Goal: Task Accomplishment & Management: Manage account settings

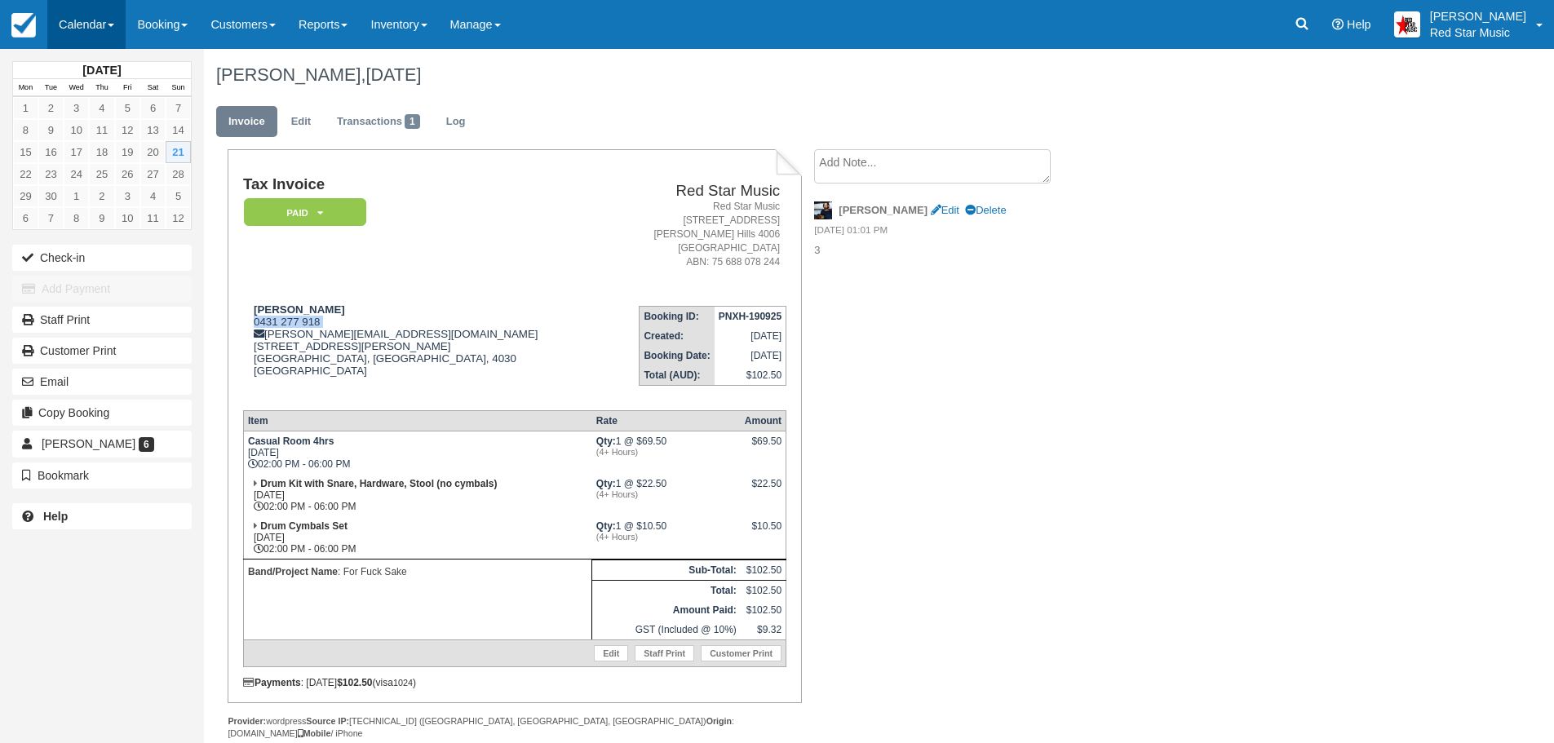
click at [89, 14] on link "Calendar" at bounding box center [86, 24] width 78 height 49
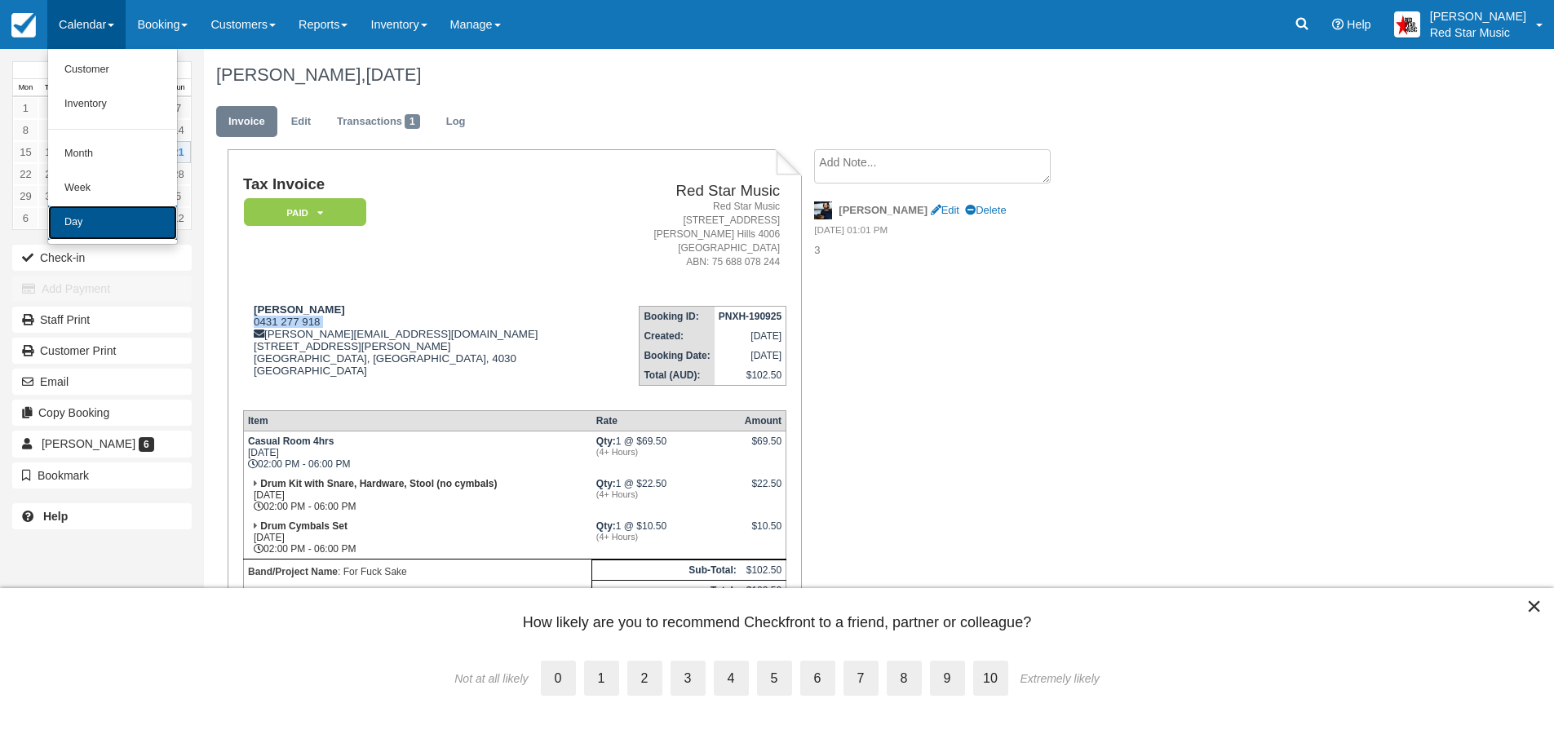
click at [90, 210] on link "Day" at bounding box center [112, 223] width 129 height 34
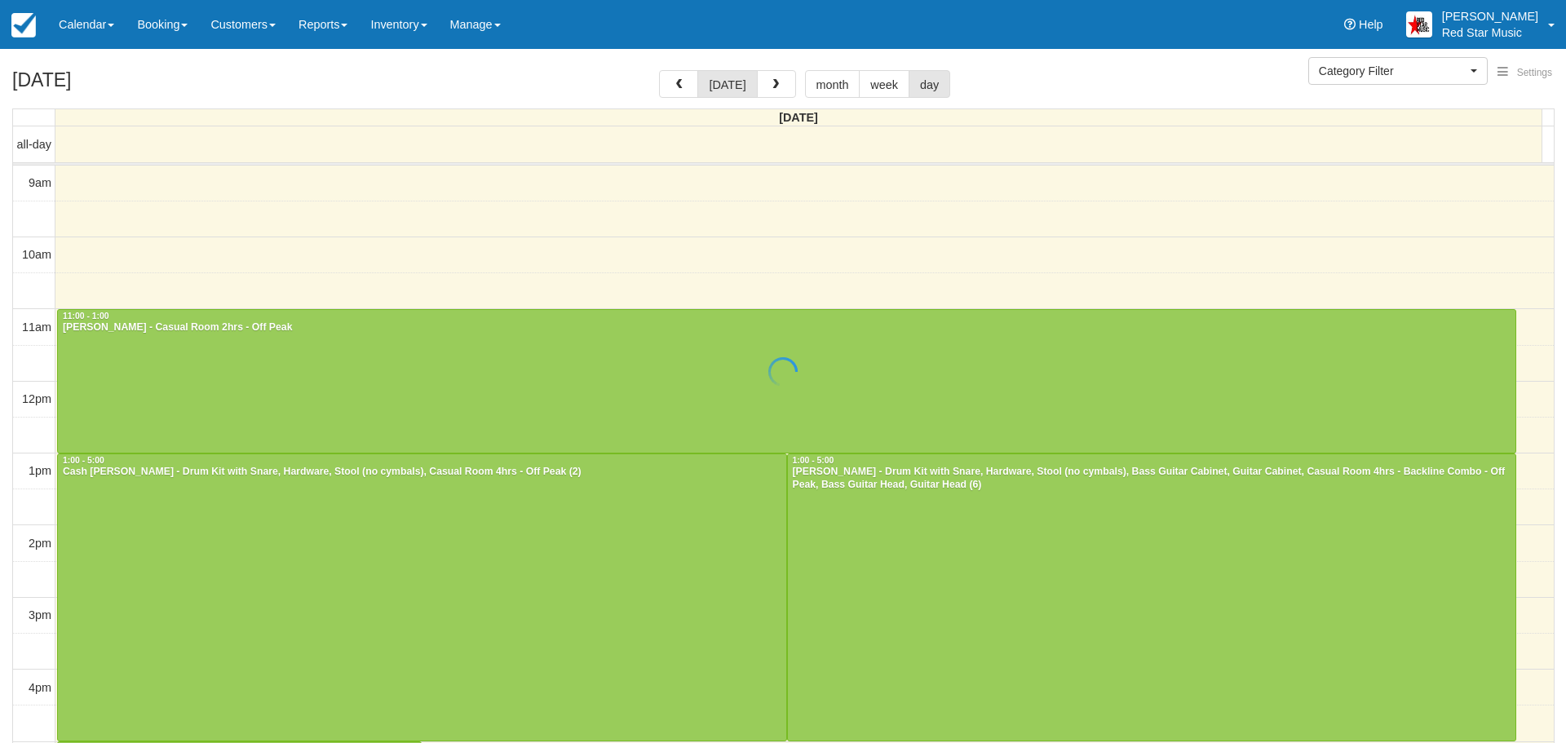
select select
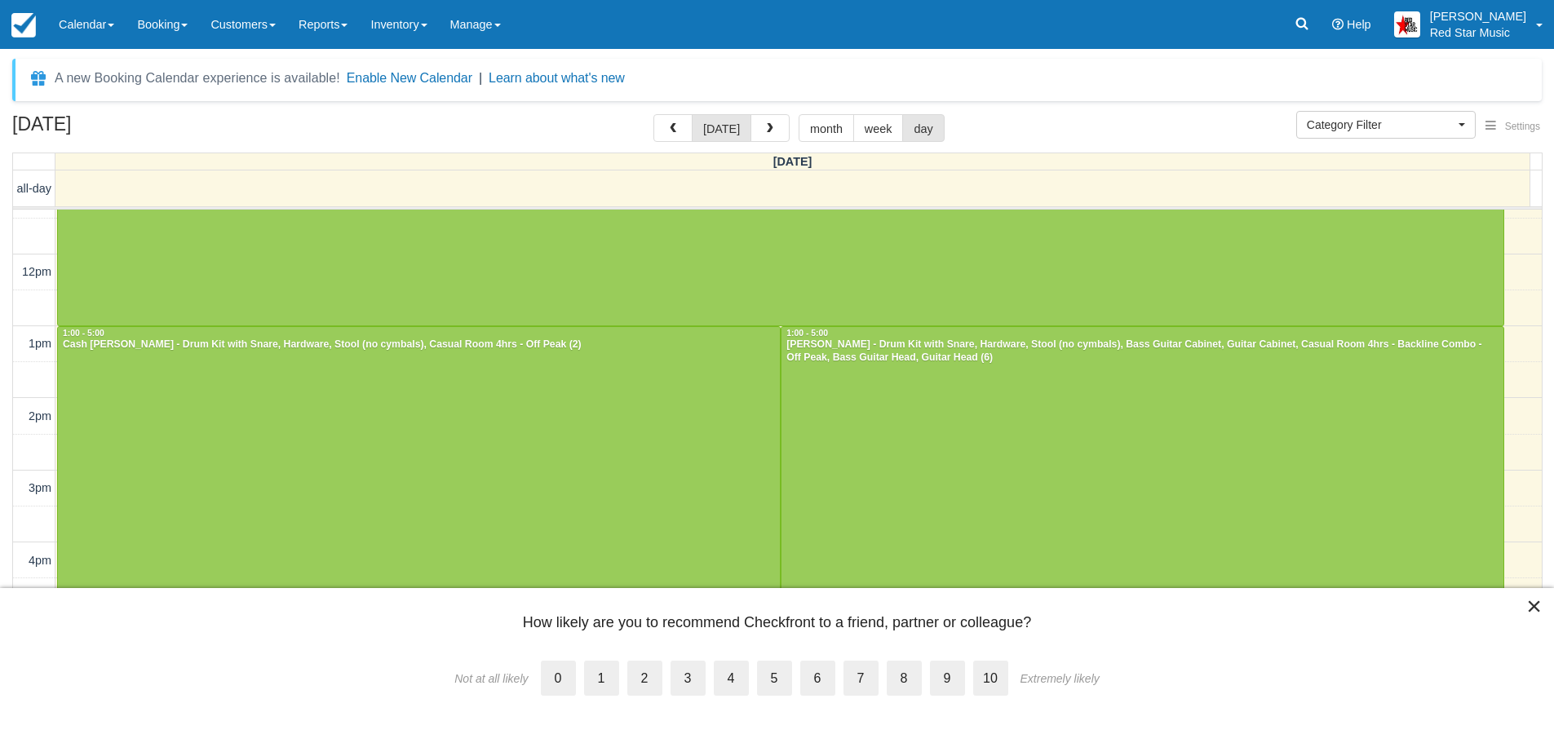
scroll to position [177, 0]
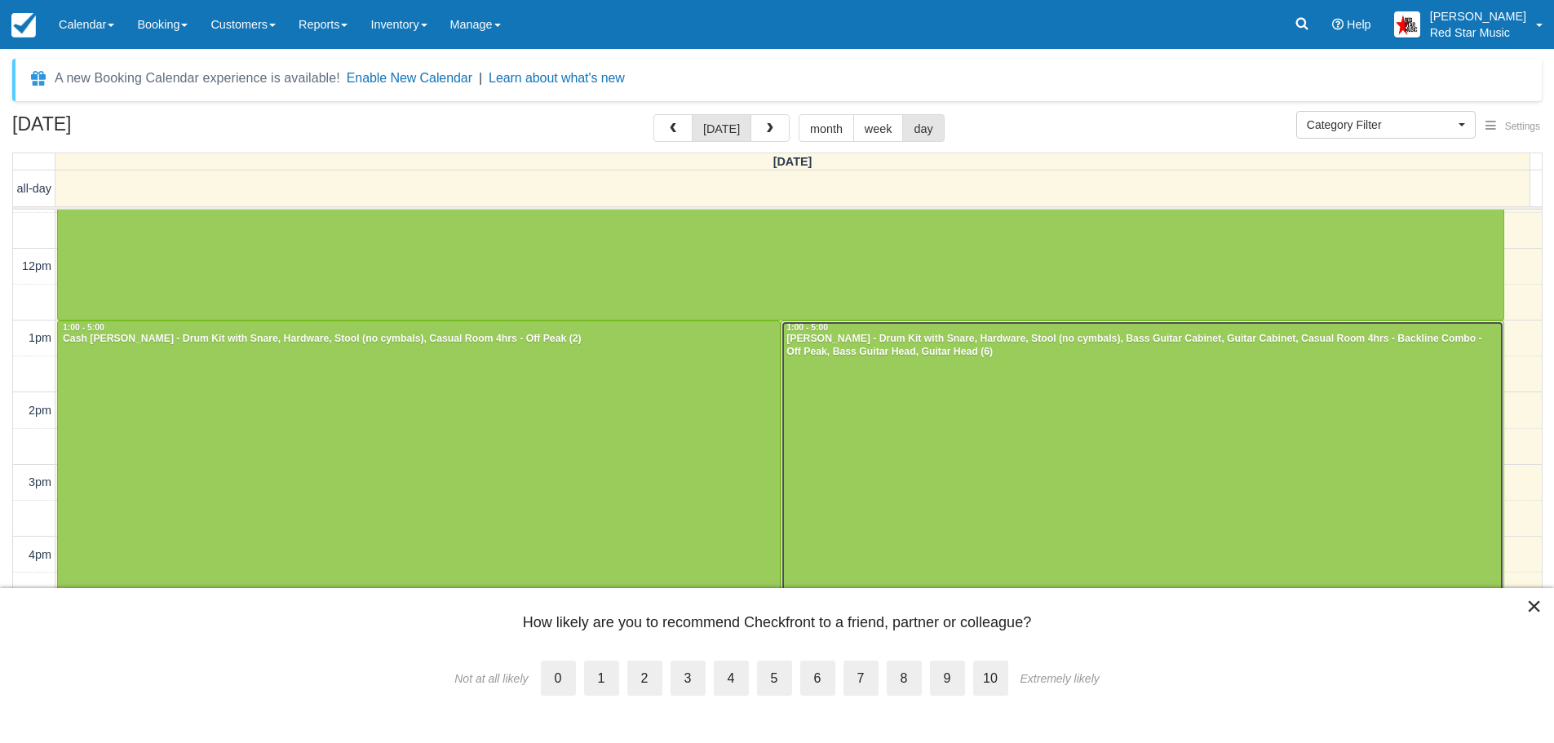
click at [1285, 441] on div at bounding box center [1142, 464] width 722 height 287
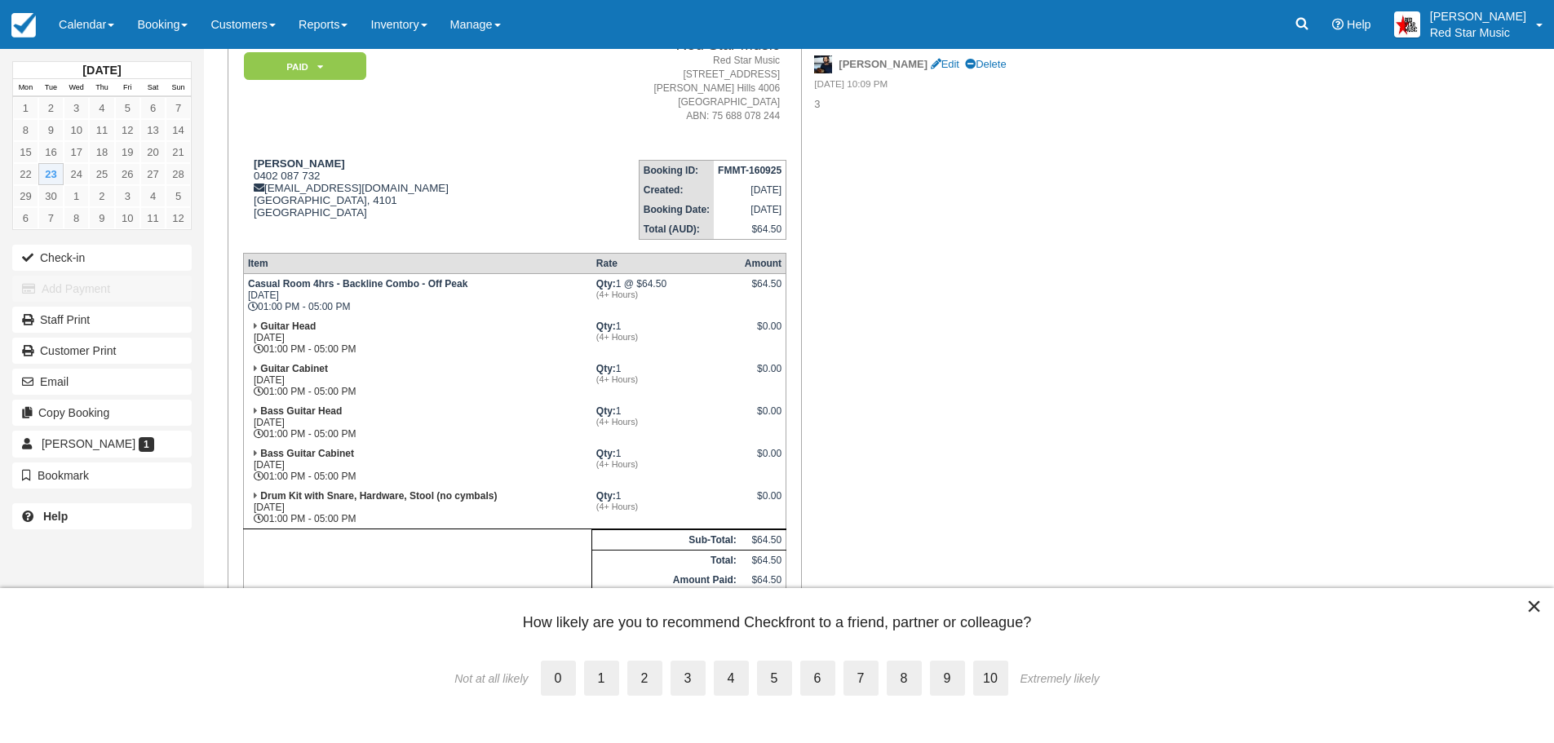
scroll to position [153, 0]
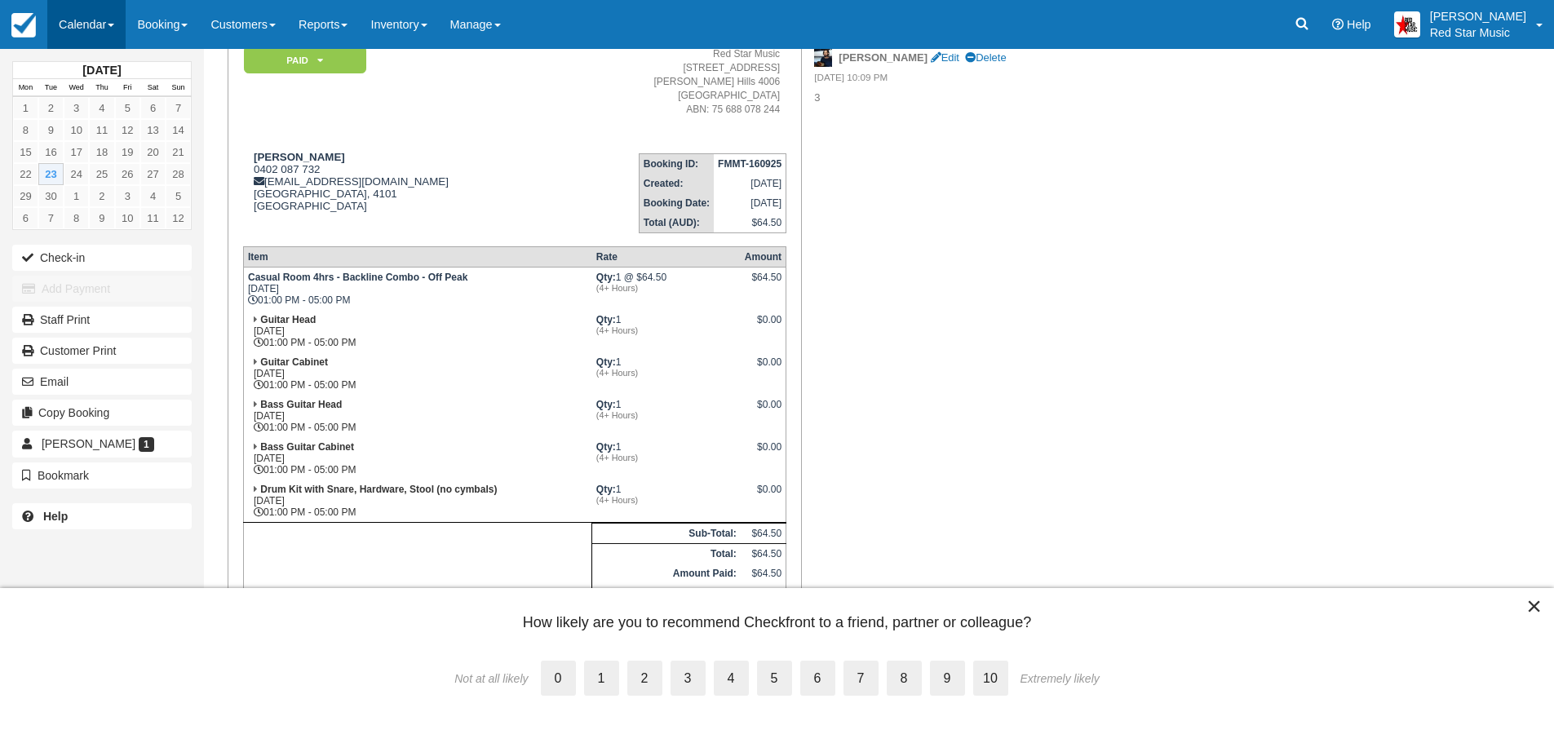
click at [74, 20] on link "Calendar" at bounding box center [86, 24] width 78 height 49
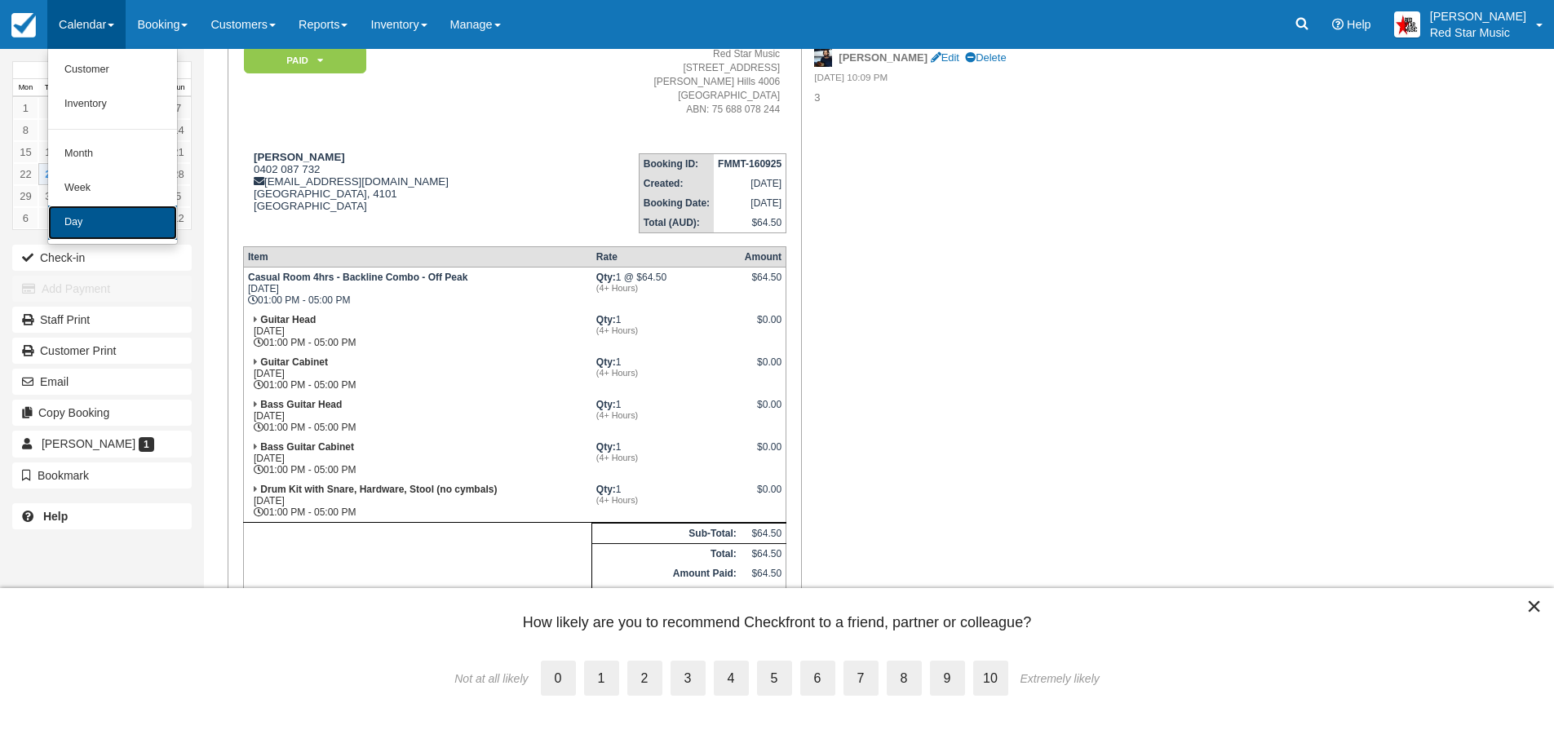
click at [86, 220] on link "Day" at bounding box center [112, 223] width 129 height 34
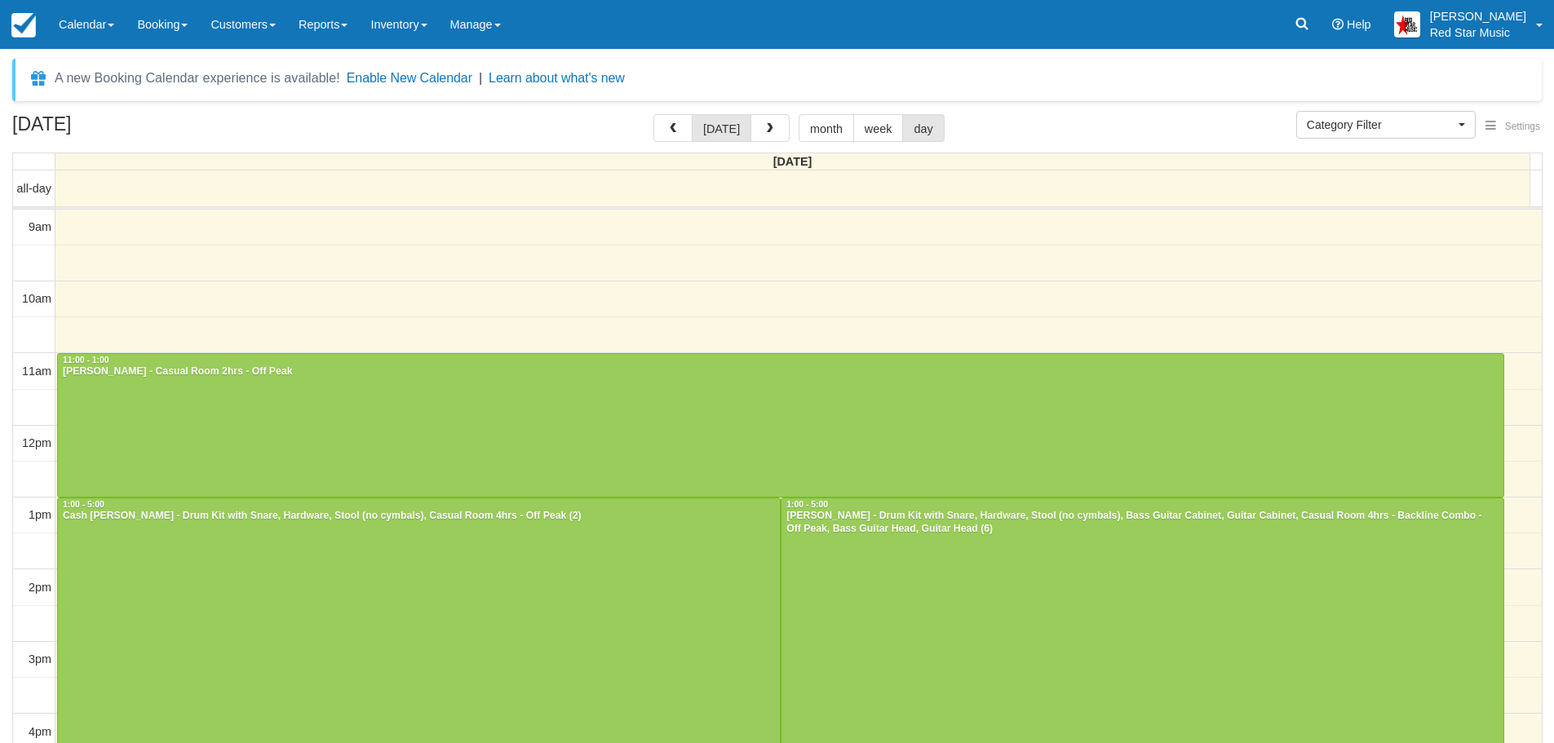
select select
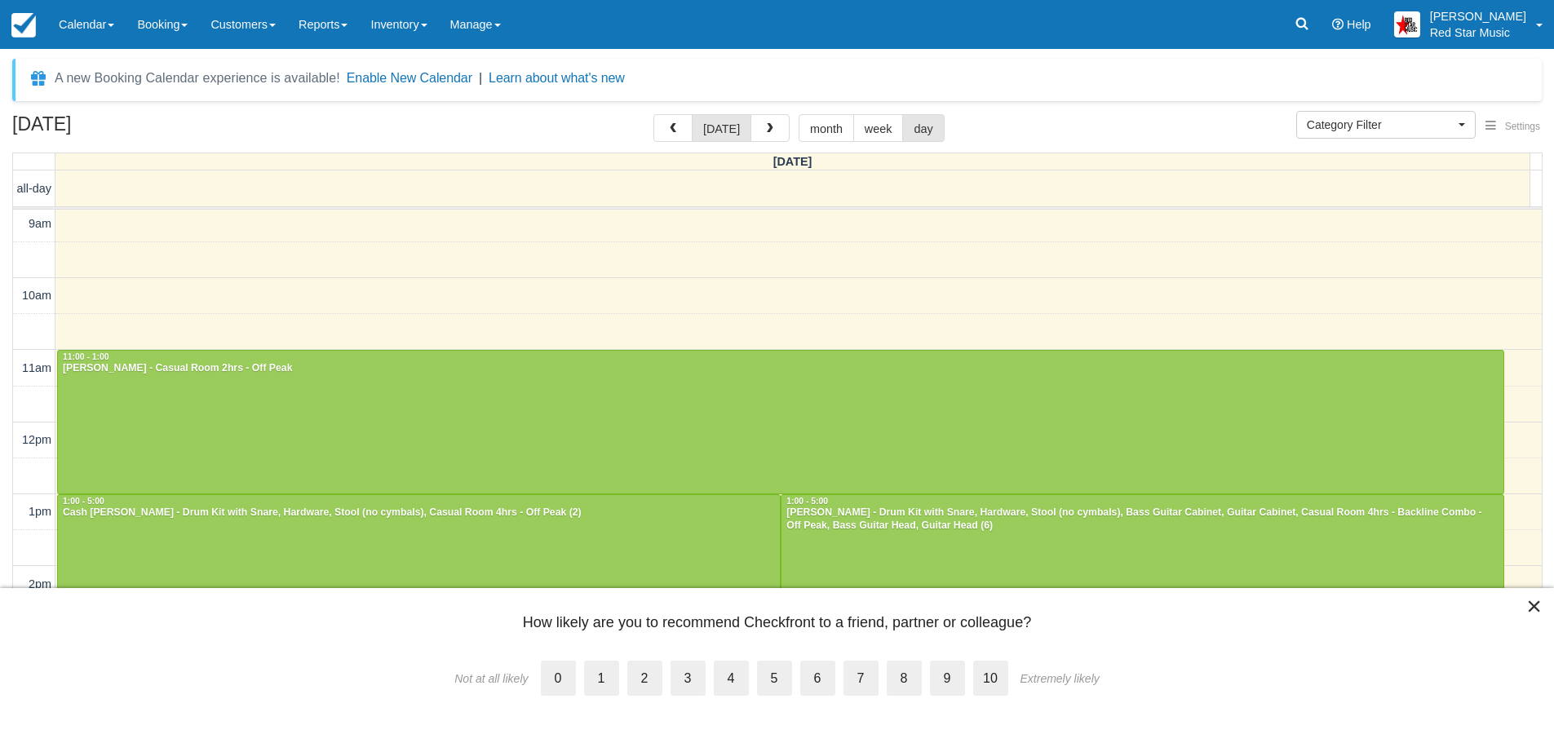
scroll to position [7, 0]
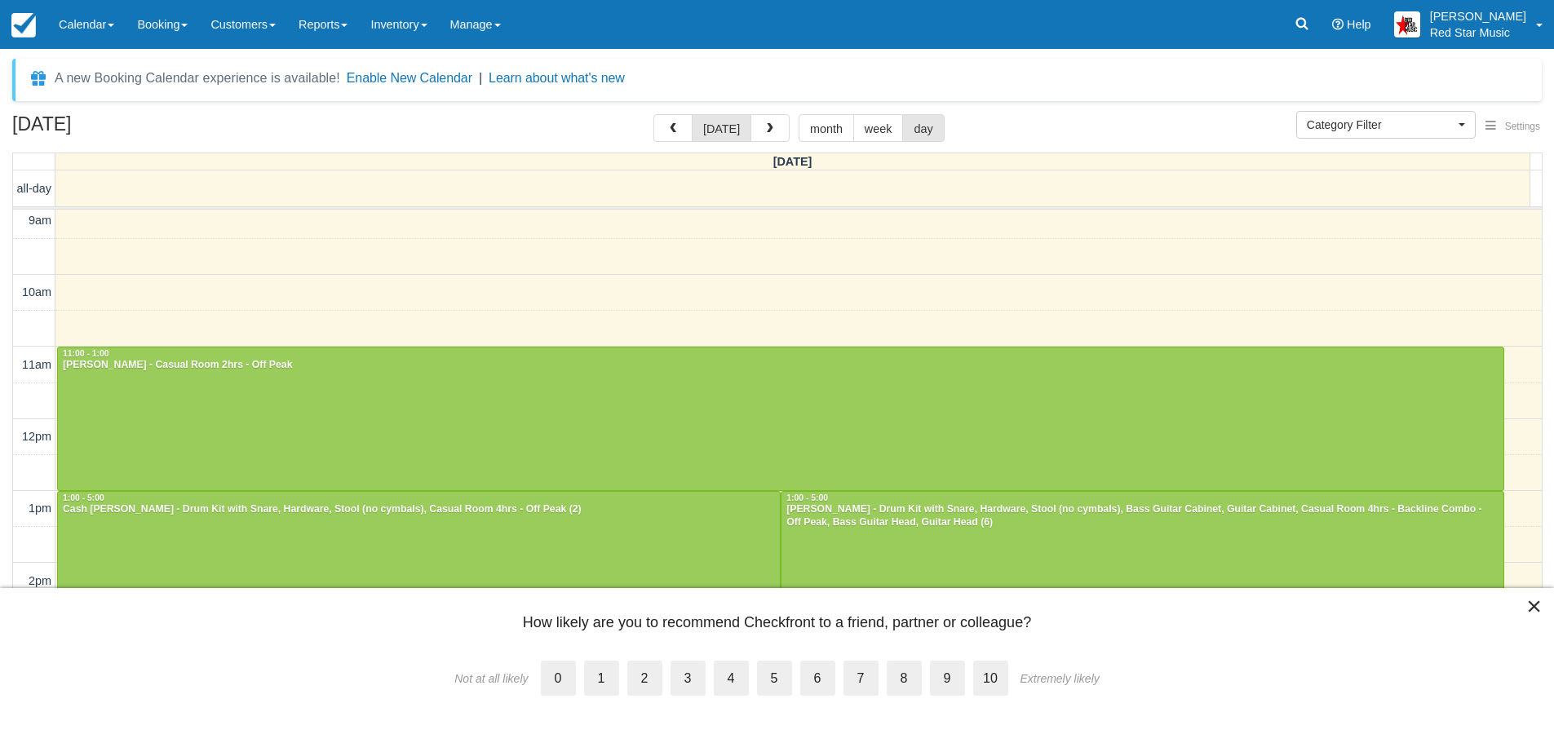
click at [1531, 604] on button "×" at bounding box center [1533, 606] width 15 height 26
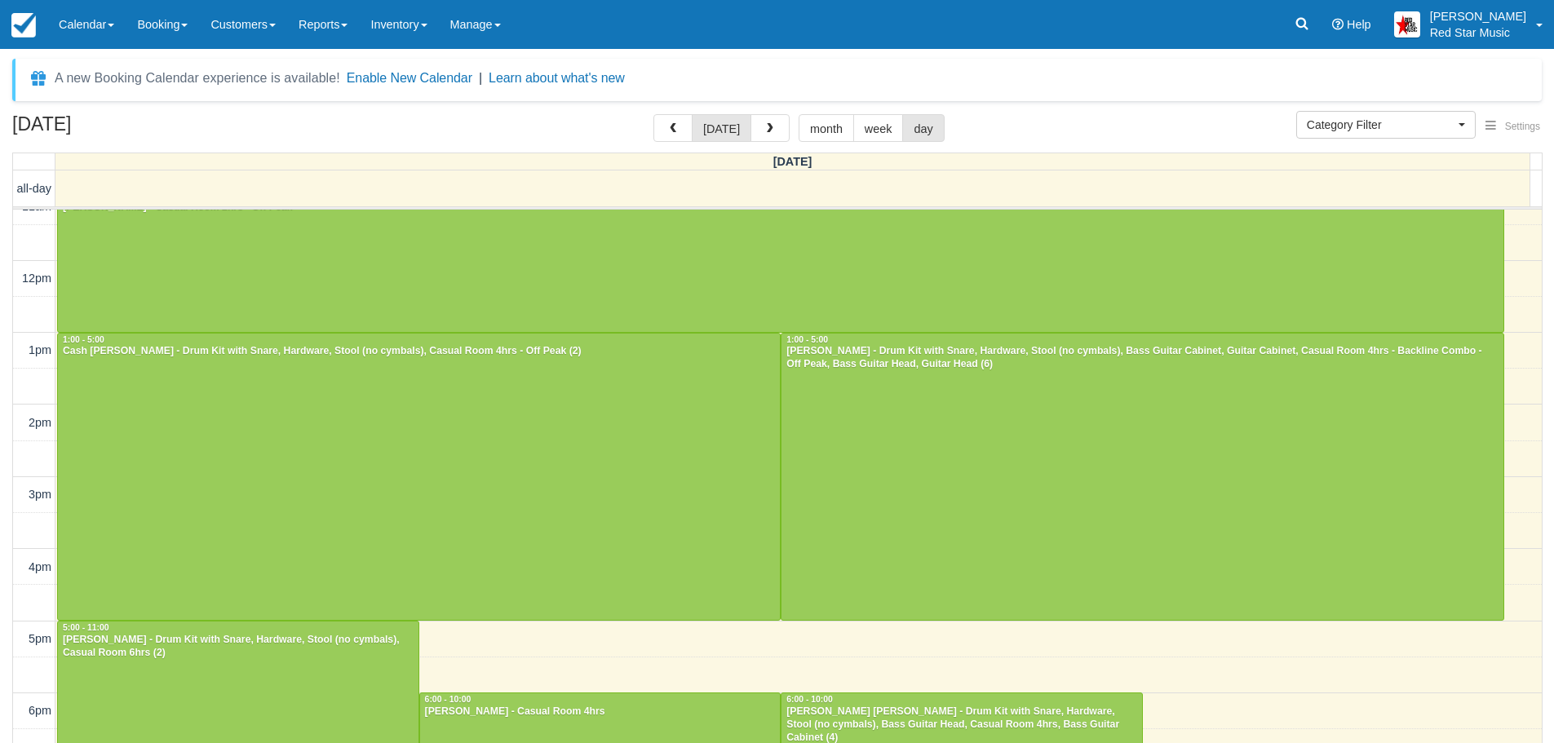
scroll to position [153, 0]
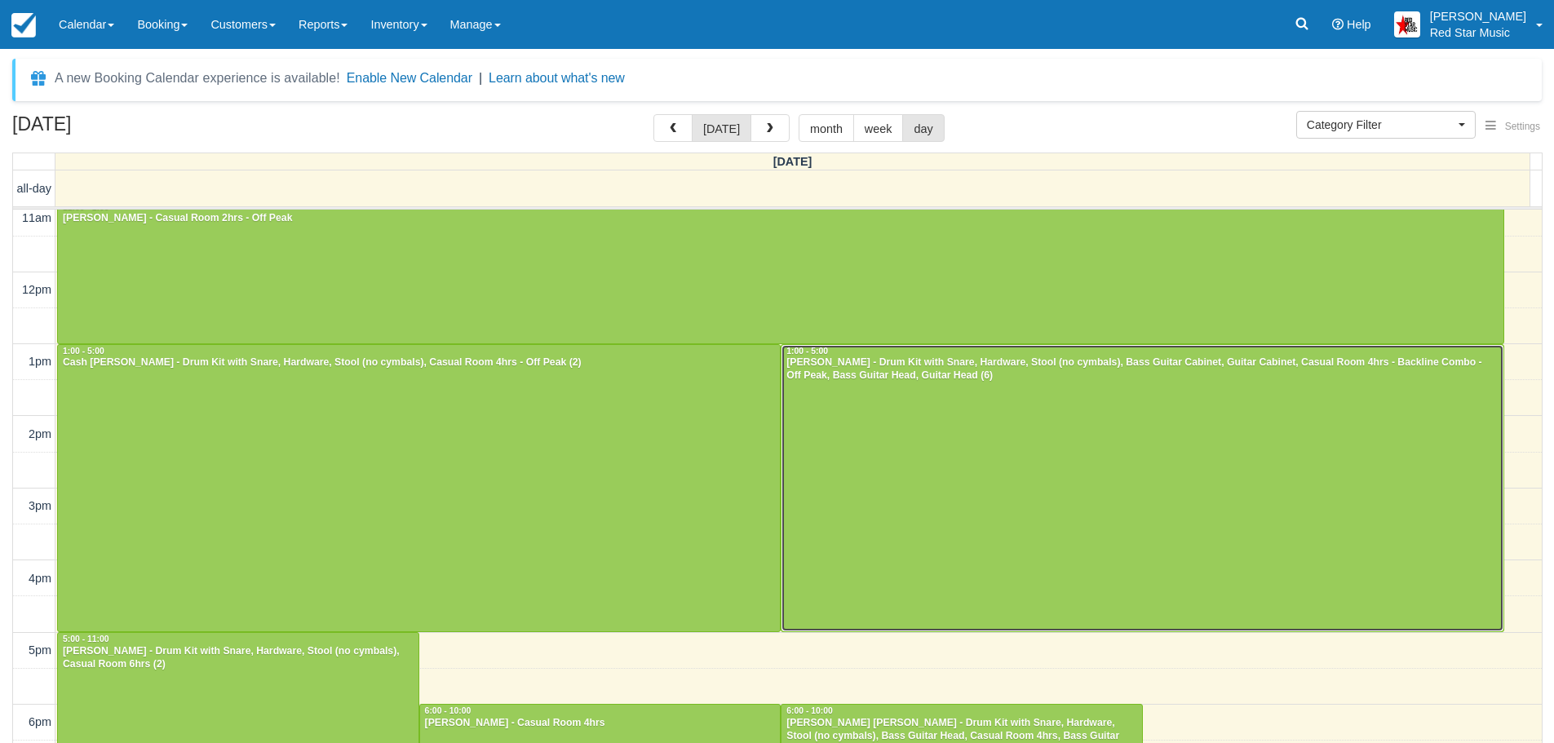
click at [1184, 454] on div at bounding box center [1142, 488] width 722 height 287
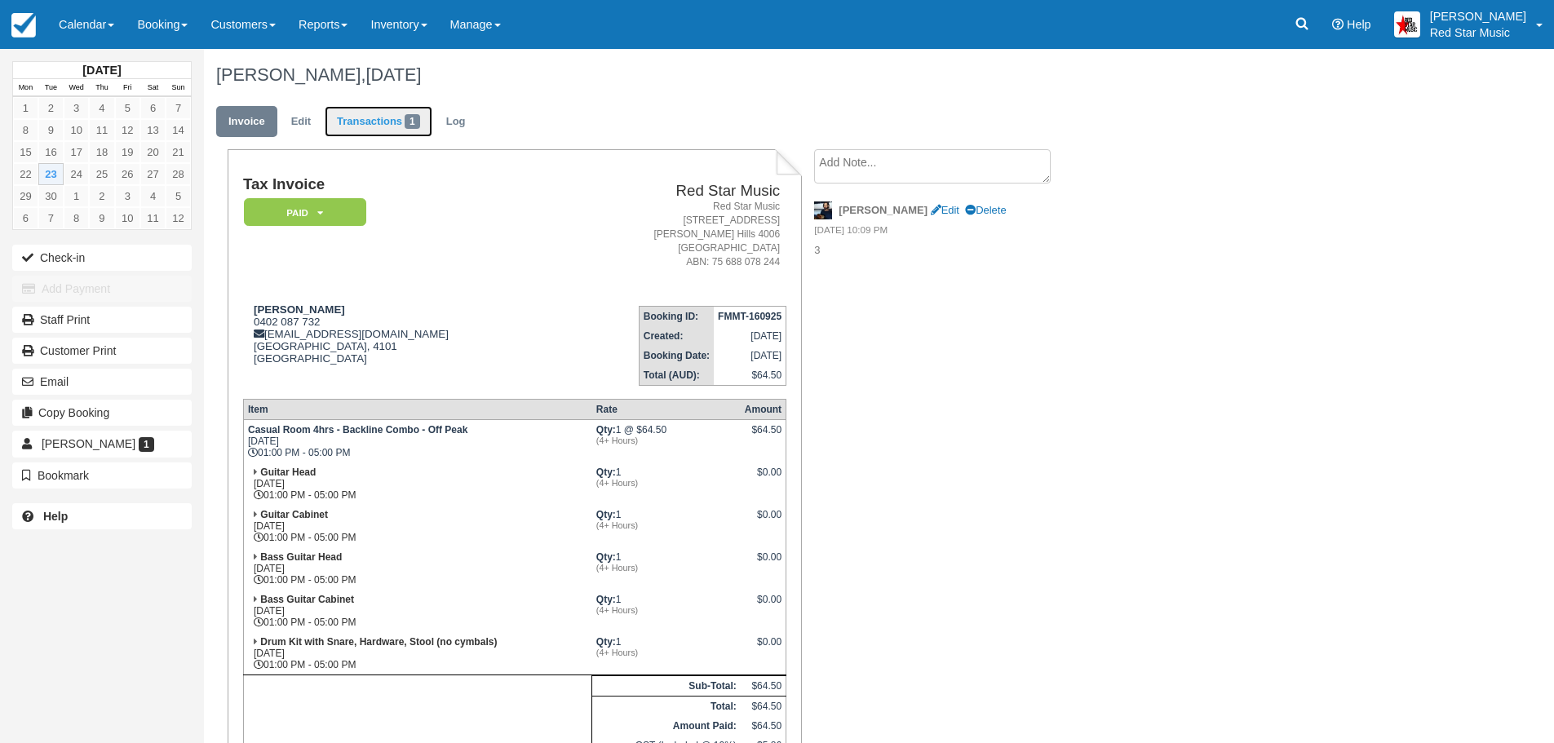
click at [377, 117] on link "Transactions 1" at bounding box center [379, 122] width 108 height 32
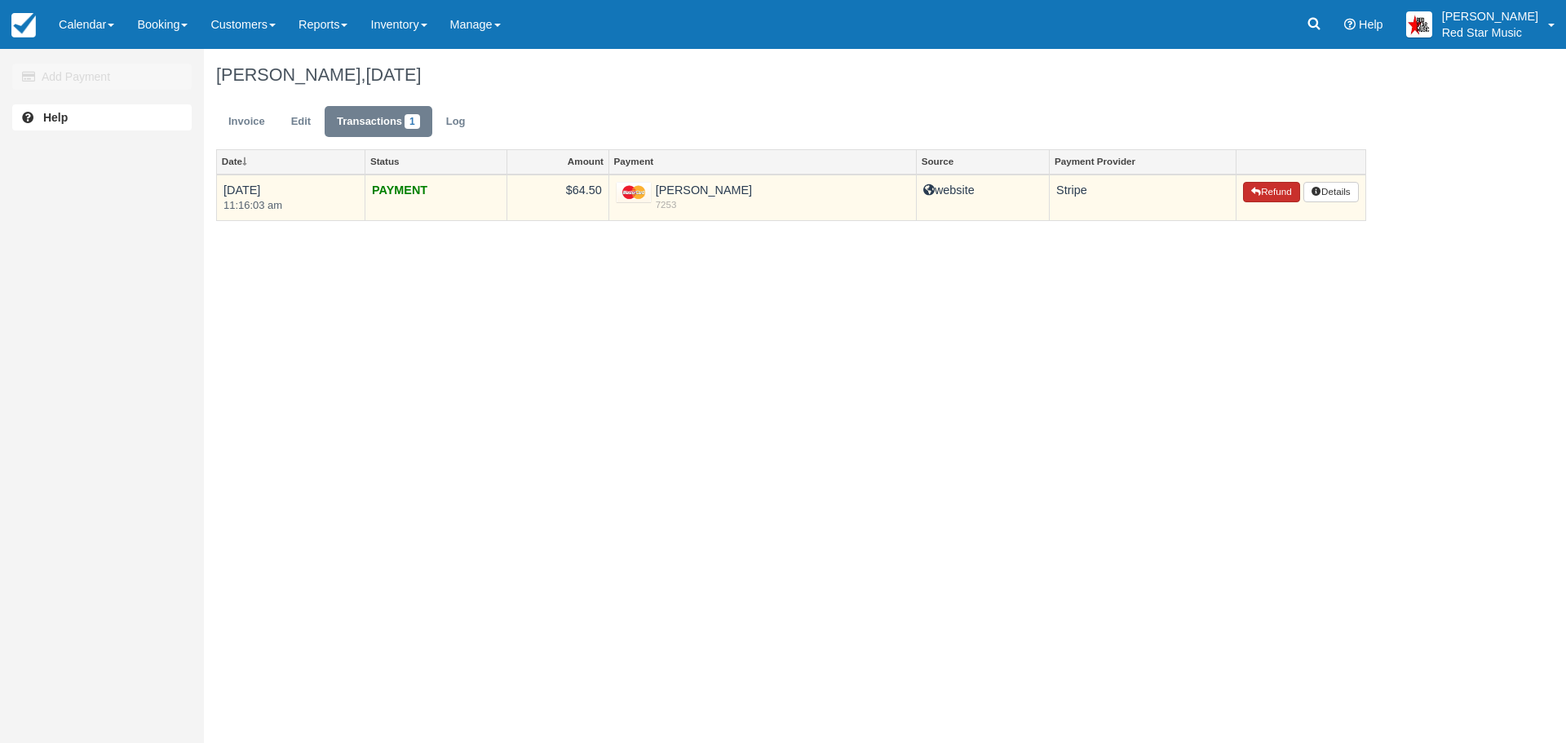
click at [1261, 184] on button "Refund" at bounding box center [1271, 192] width 57 height 21
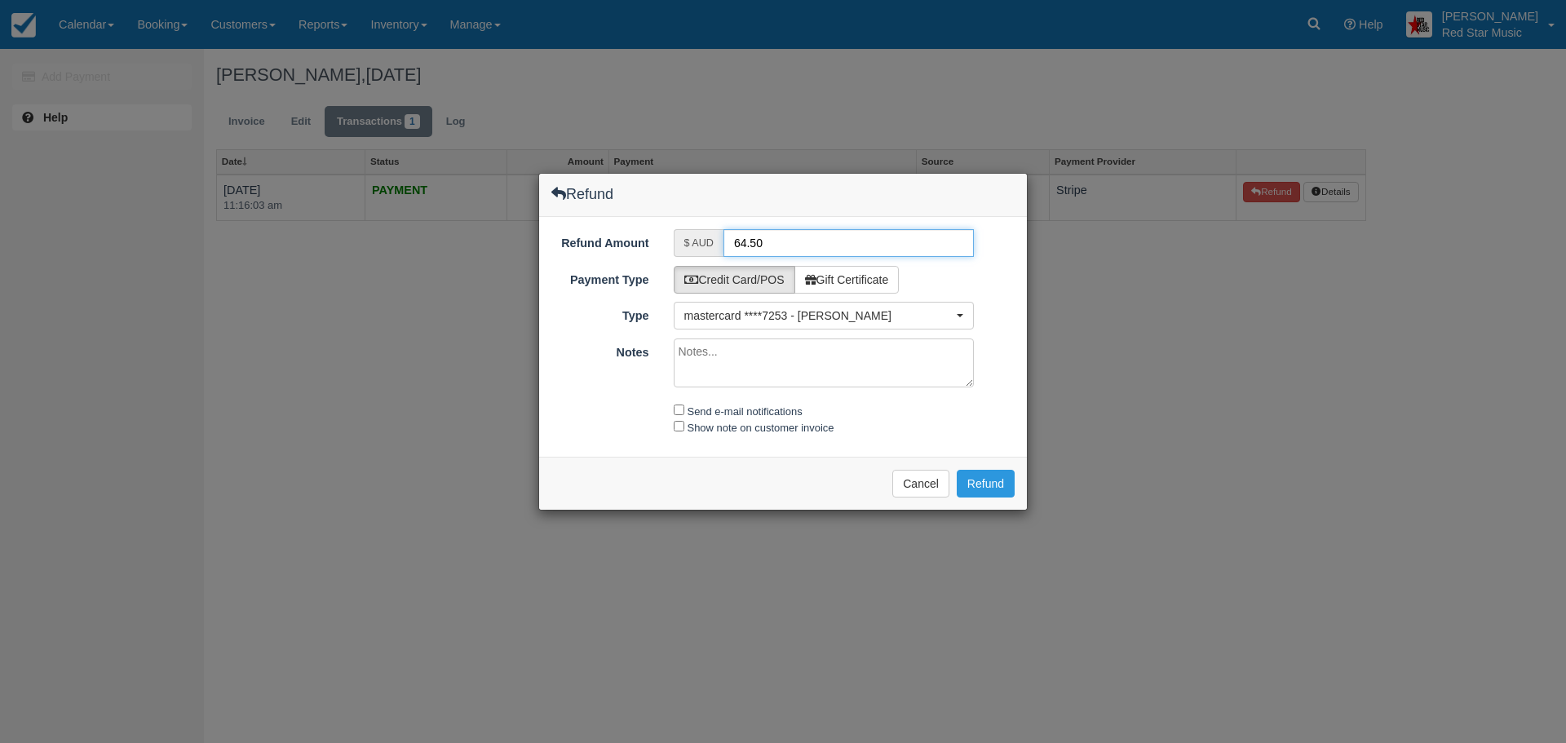
drag, startPoint x: 777, startPoint y: 246, endPoint x: 684, endPoint y: 248, distance: 93.0
click at [684, 248] on div "$ AUD 64.50" at bounding box center [824, 243] width 301 height 28
type input "32.25"
click at [679, 409] on input "Send e-mail notifications" at bounding box center [679, 410] width 11 height 11
checkbox input "true"
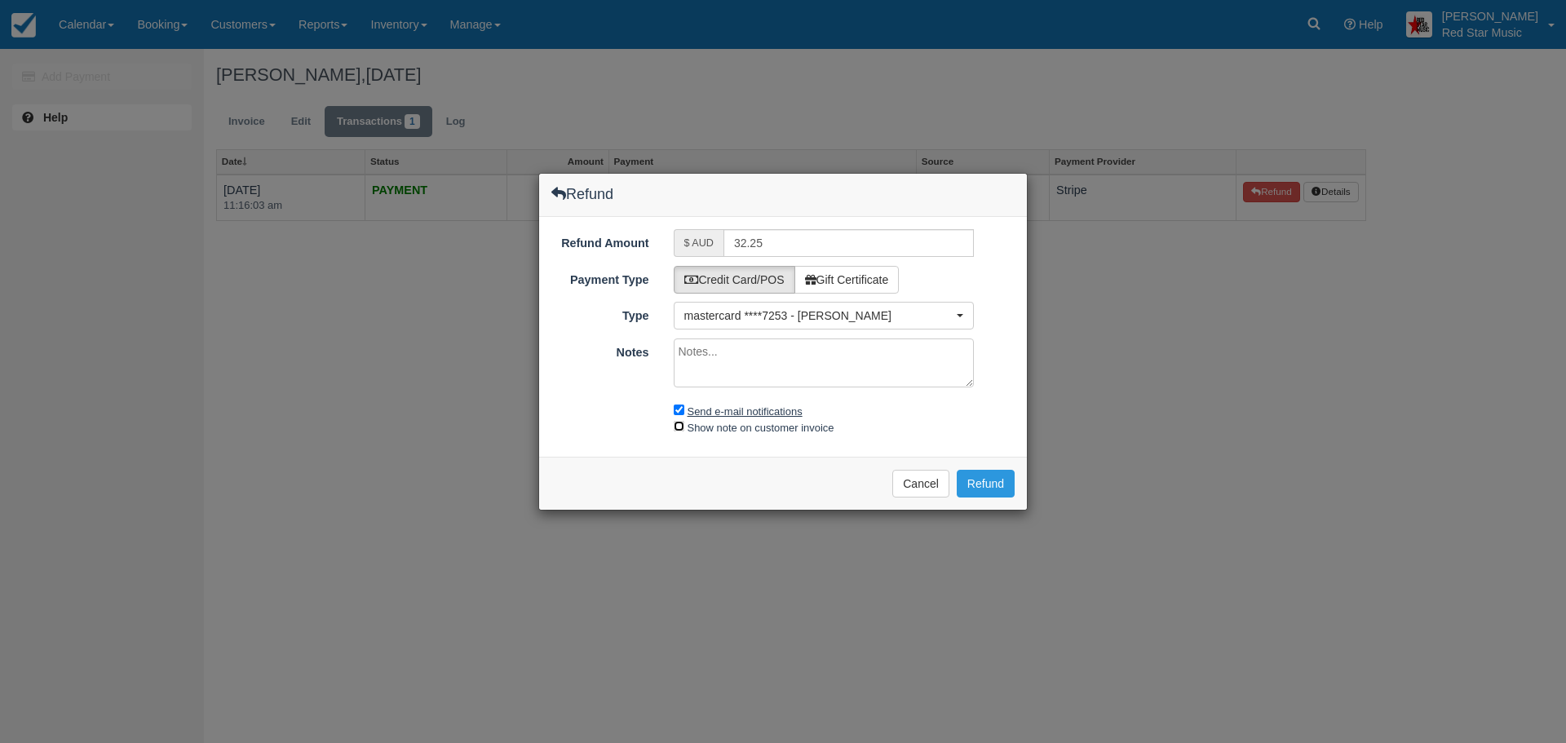
drag, startPoint x: 679, startPoint y: 424, endPoint x: 697, endPoint y: 410, distance: 22.7
click at [680, 422] on input "Show note on customer invoice" at bounding box center [679, 426] width 11 height 11
checkbox input "true"
click at [712, 377] on textarea "Notes" at bounding box center [824, 363] width 301 height 49
type textarea "R"
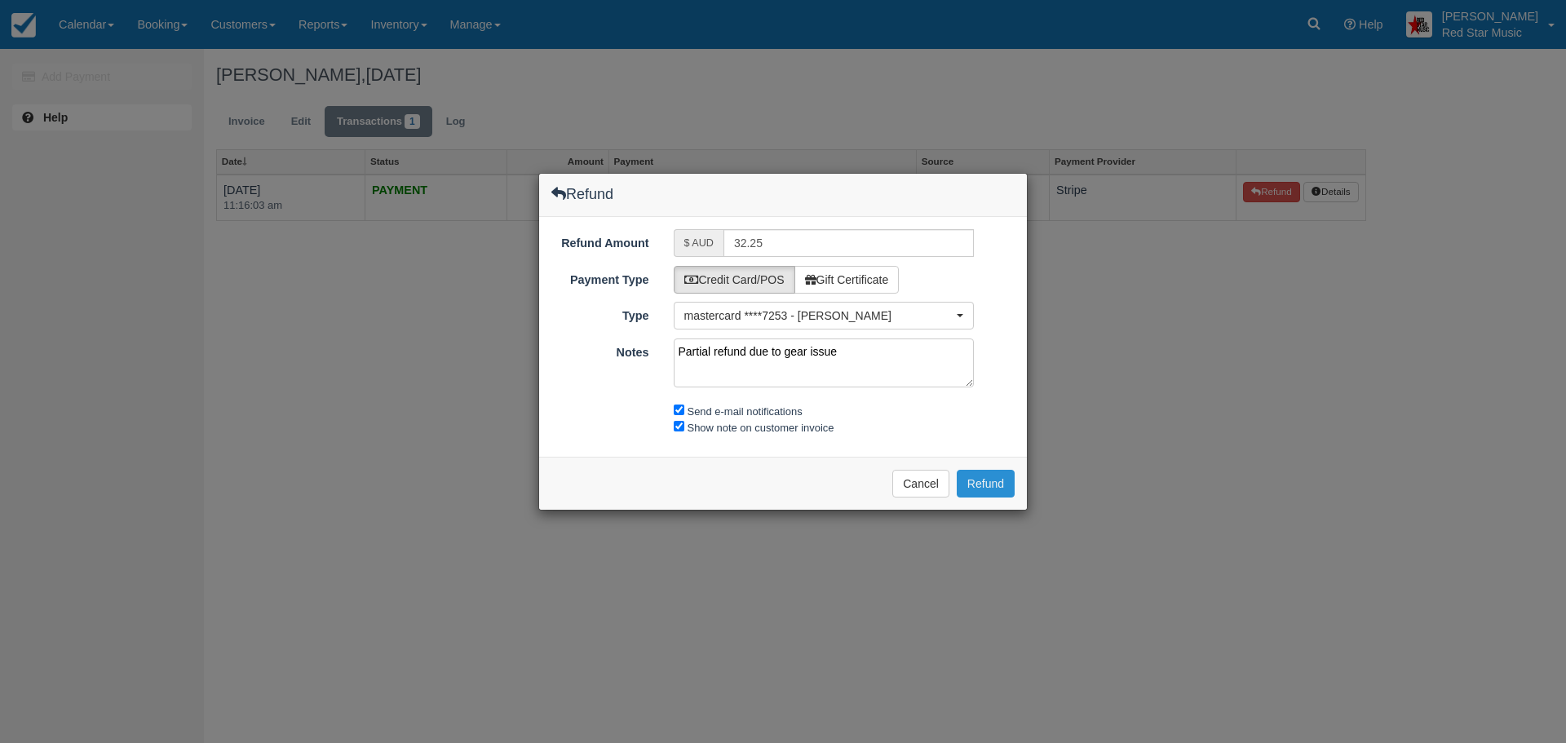
type textarea "Partial refund due to gear issue"
click at [985, 482] on button "Refund" at bounding box center [986, 484] width 58 height 28
